Goal: Navigation & Orientation: Find specific page/section

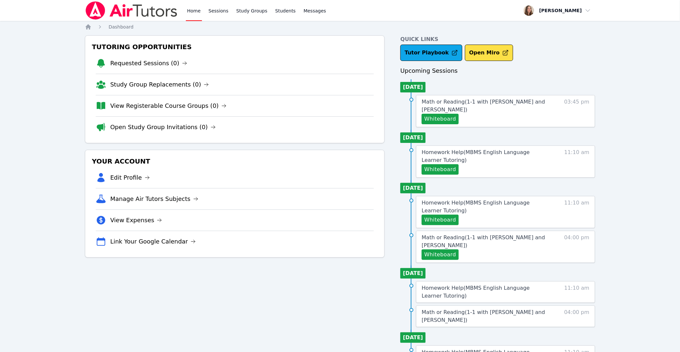
click at [135, 20] on div at bounding box center [131, 10] width 93 height 21
click at [189, 13] on link "Home" at bounding box center [194, 10] width 16 height 21
